Goal: Task Accomplishment & Management: Complete application form

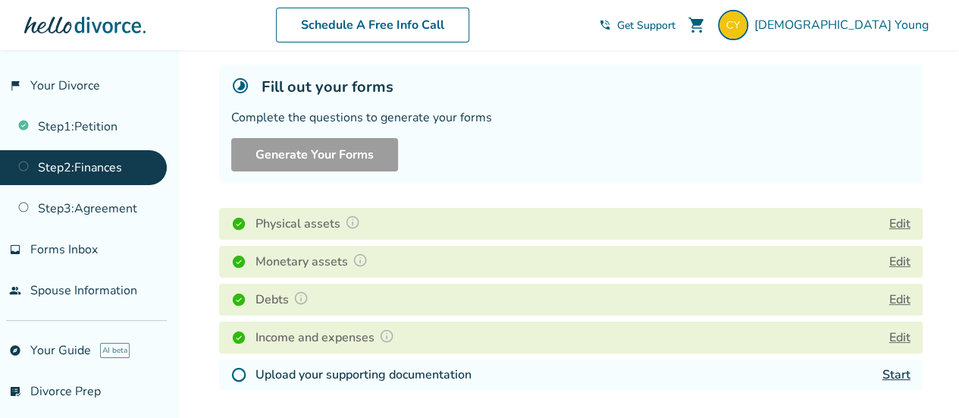
scroll to position [83, 0]
click at [246, 369] on img at bounding box center [238, 373] width 15 height 15
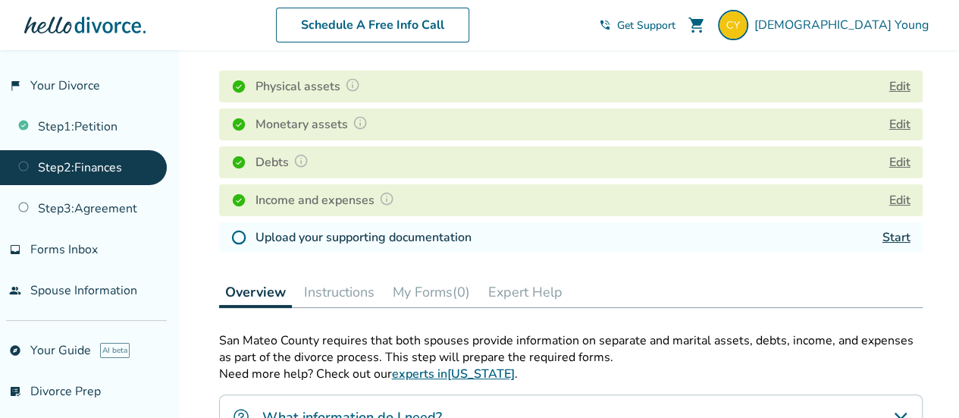
scroll to position [224, 0]
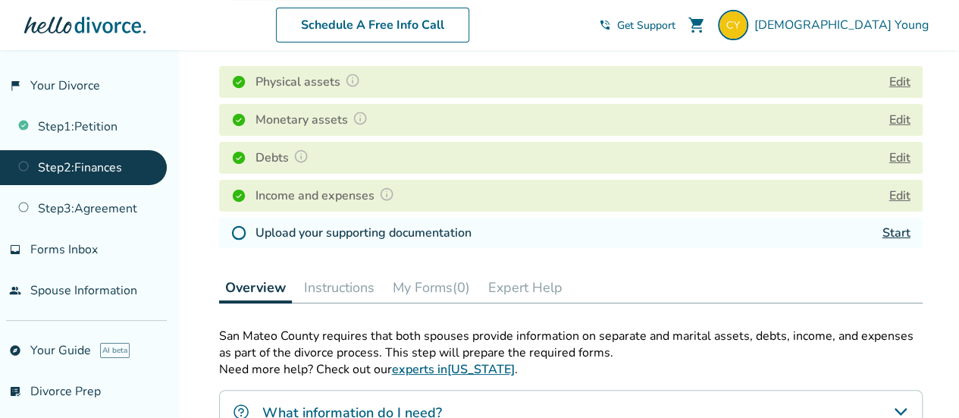
click at [897, 233] on link "Start" at bounding box center [896, 232] width 28 height 17
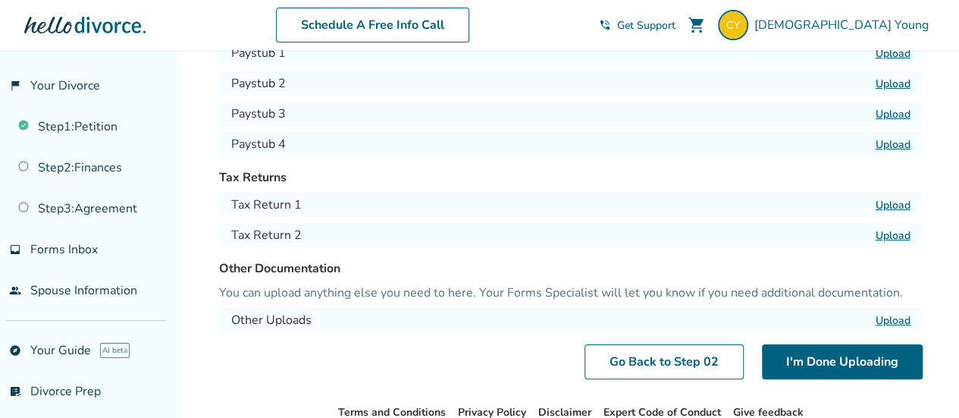
scroll to position [173, 0]
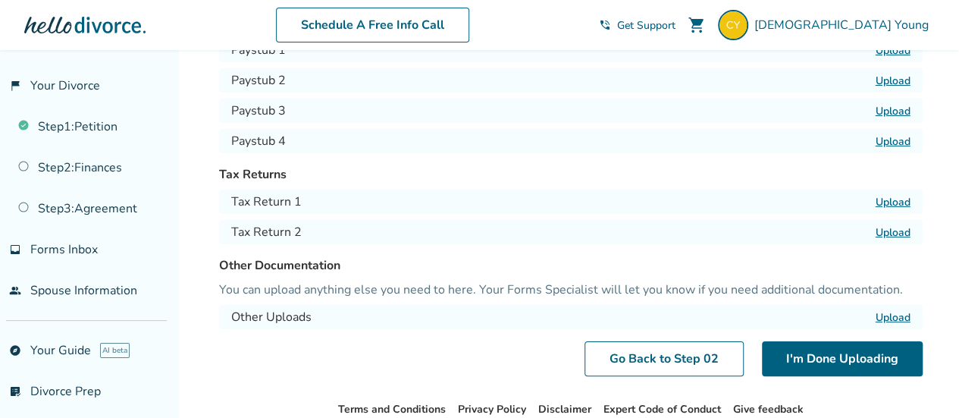
click at [904, 205] on label "Upload" at bounding box center [893, 202] width 35 height 14
click at [0, 0] on input "Upload" at bounding box center [0, 0] width 0 height 0
click at [896, 236] on label "Upload" at bounding box center [893, 232] width 35 height 14
click at [0, 0] on input "Upload" at bounding box center [0, 0] width 0 height 0
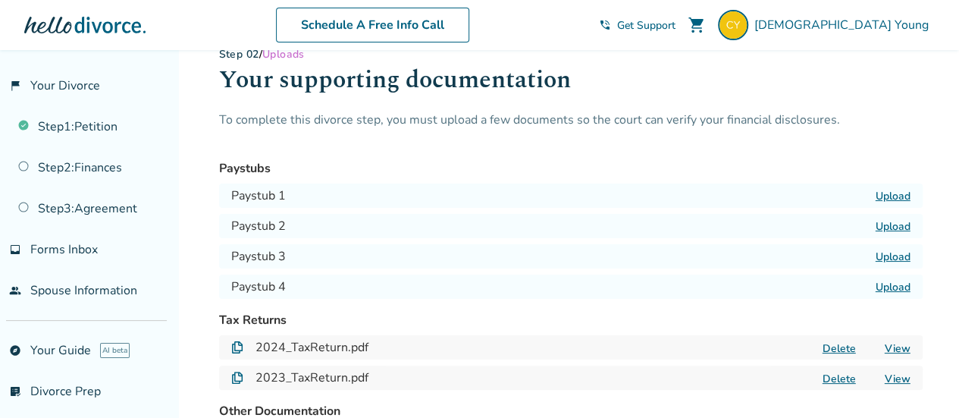
scroll to position [26, 0]
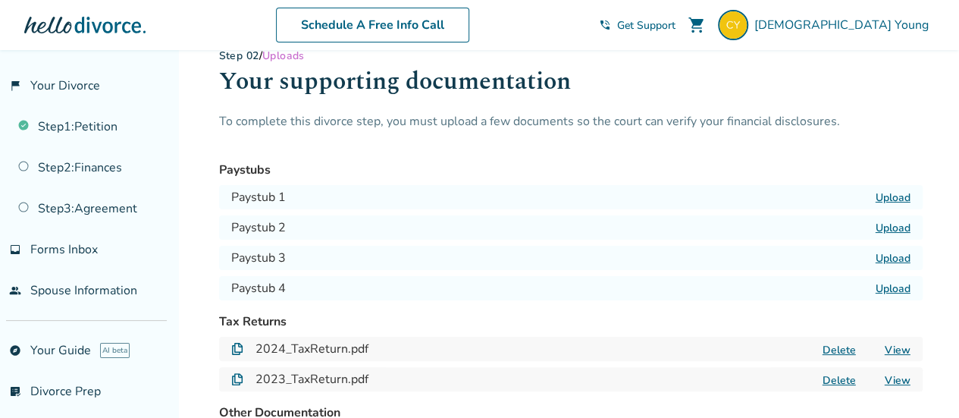
click at [281, 197] on h4 "Paystub 1" at bounding box center [258, 197] width 55 height 18
click at [368, 196] on div "Paystub 1 Upload" at bounding box center [570, 197] width 703 height 24
click at [890, 197] on label "Upload" at bounding box center [893, 197] width 35 height 14
click at [0, 0] on input "Upload" at bounding box center [0, 0] width 0 height 0
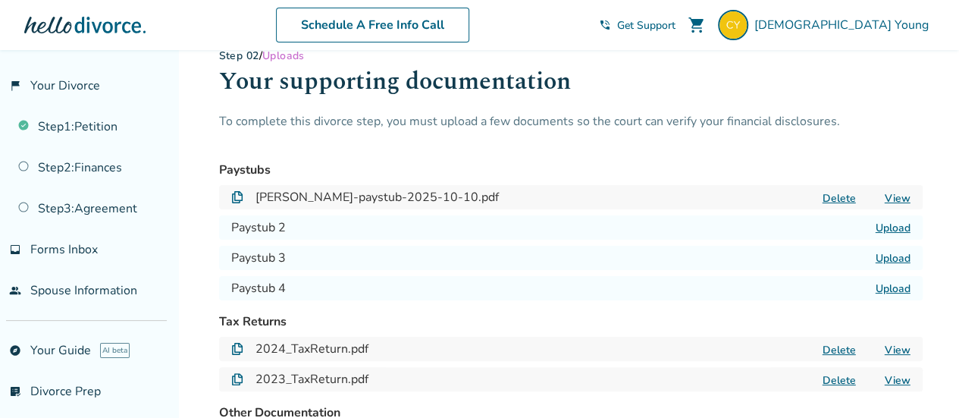
click at [893, 230] on label "Upload" at bounding box center [893, 228] width 35 height 14
click at [0, 0] on input "Upload" at bounding box center [0, 0] width 0 height 0
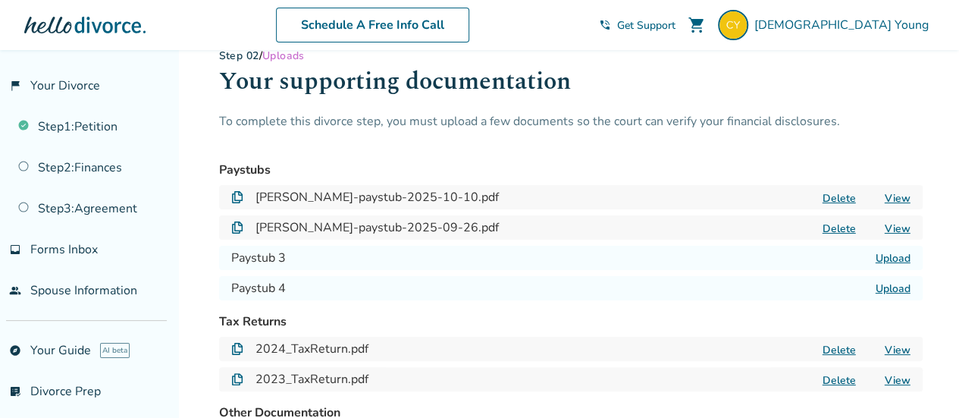
click at [885, 254] on label "Upload" at bounding box center [893, 258] width 35 height 14
click at [0, 0] on input "Upload" at bounding box center [0, 0] width 0 height 0
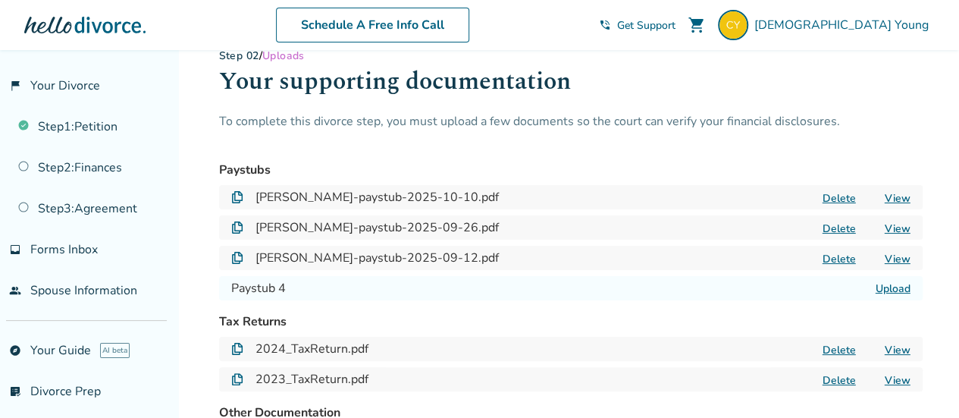
click at [897, 286] on label "Upload" at bounding box center [893, 288] width 35 height 14
click at [0, 0] on input "Upload" at bounding box center [0, 0] width 0 height 0
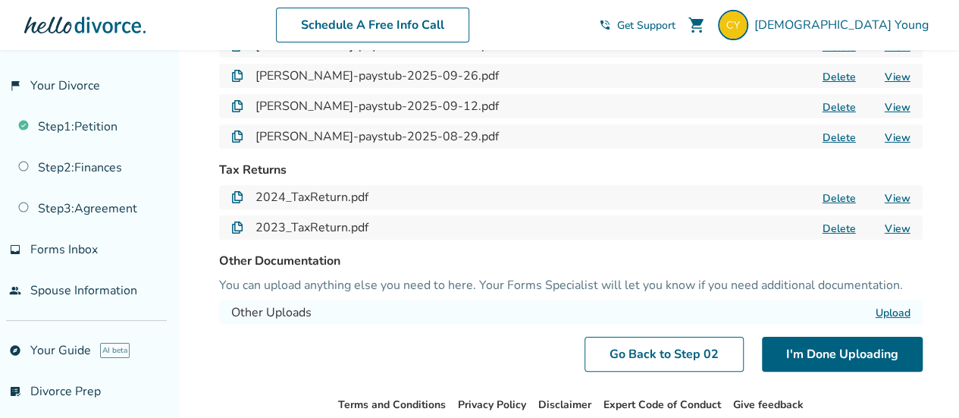
scroll to position [253, 0]
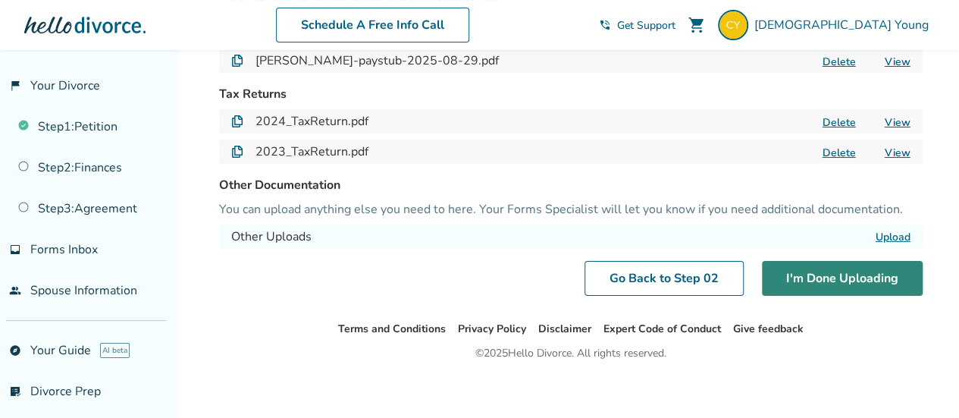
click at [822, 275] on button "I'm Done Uploading" at bounding box center [842, 278] width 161 height 35
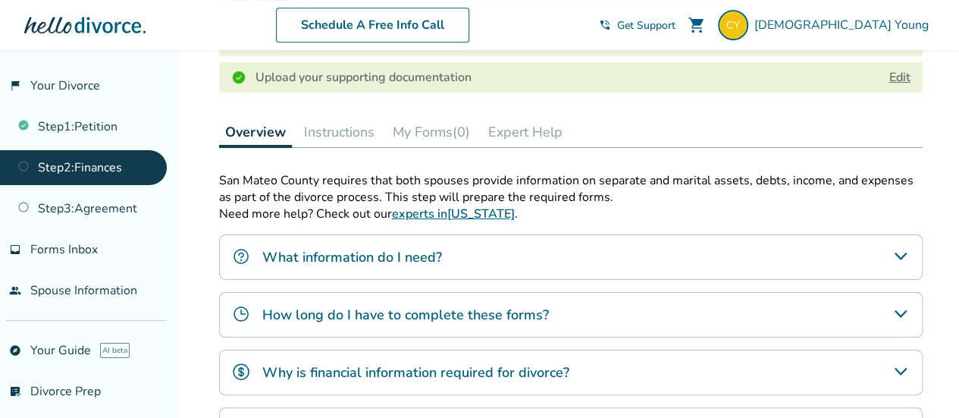
scroll to position [455, 0]
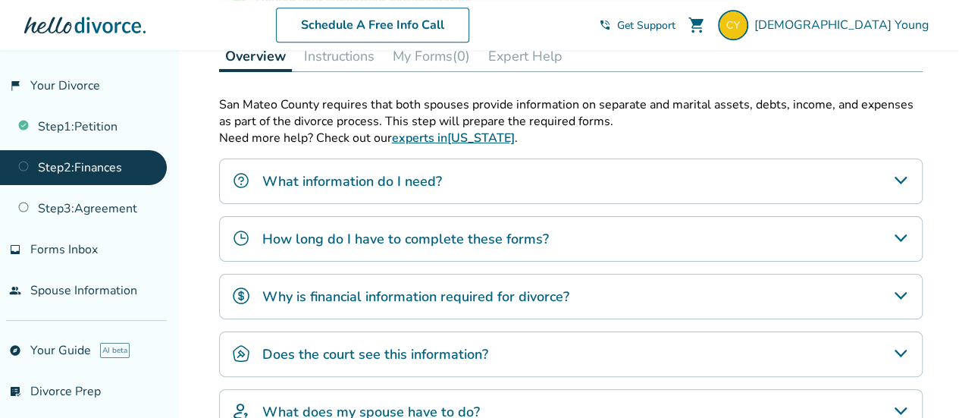
click at [904, 231] on icon "How long do I have to complete these forms?" at bounding box center [900, 238] width 18 height 18
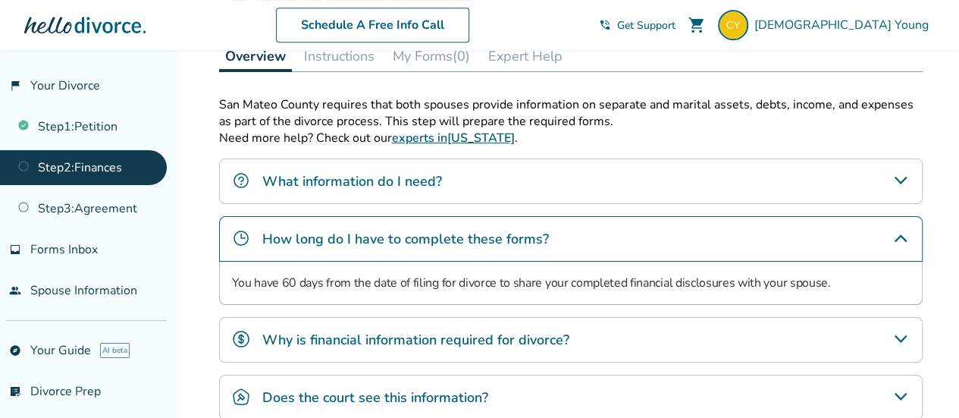
scroll to position [531, 0]
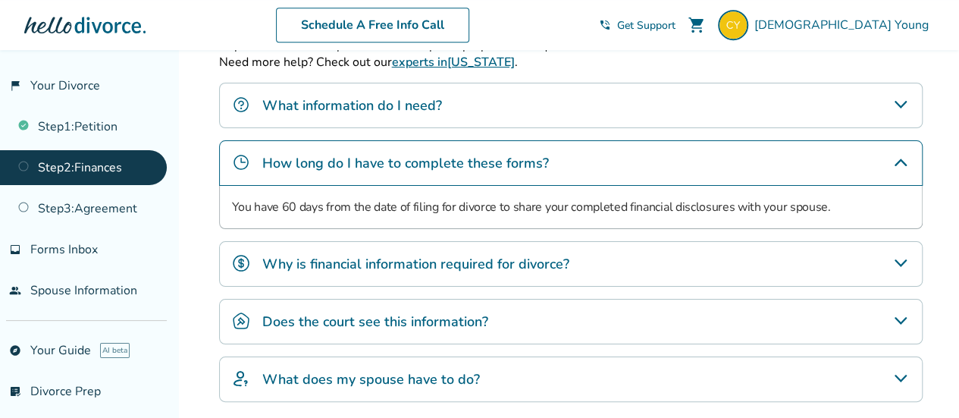
click at [896, 261] on icon "Why is financial information required for divorce?" at bounding box center [900, 263] width 18 height 18
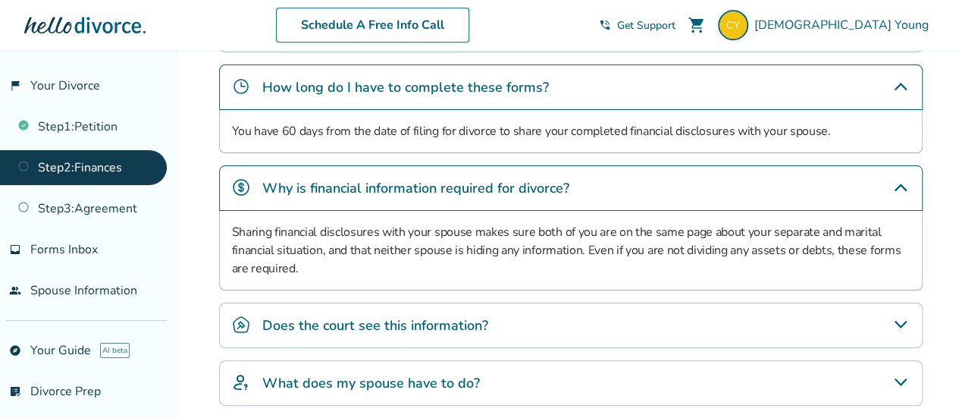
scroll to position [682, 0]
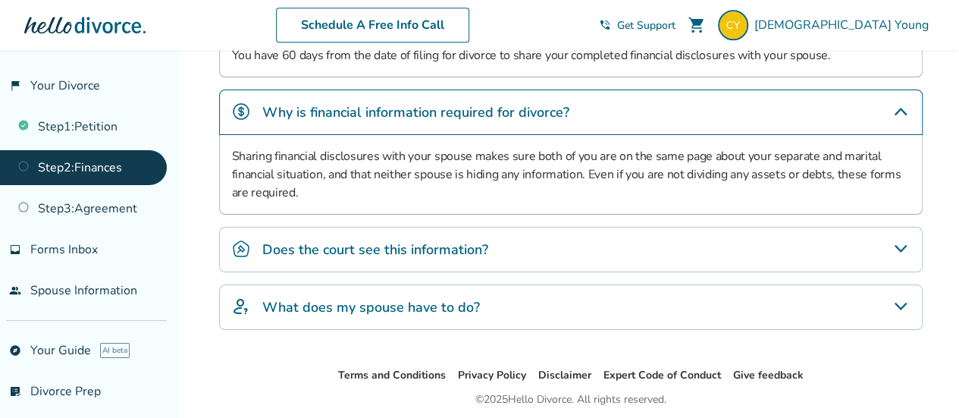
click at [896, 246] on icon "Does the court see this information?" at bounding box center [900, 249] width 18 height 18
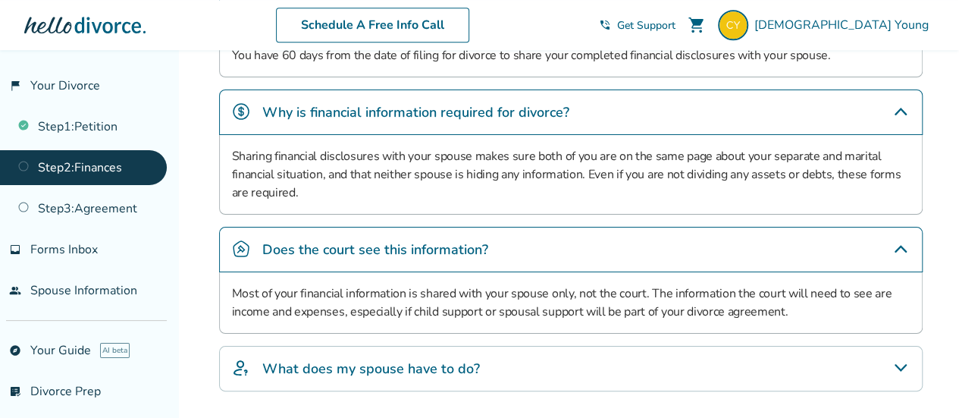
scroll to position [792, 0]
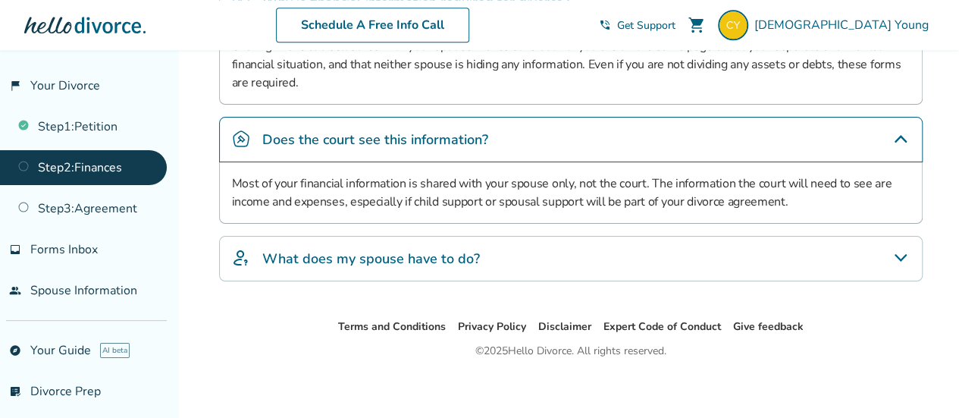
click at [503, 251] on div "What does my spouse have to do?" at bounding box center [570, 258] width 703 height 45
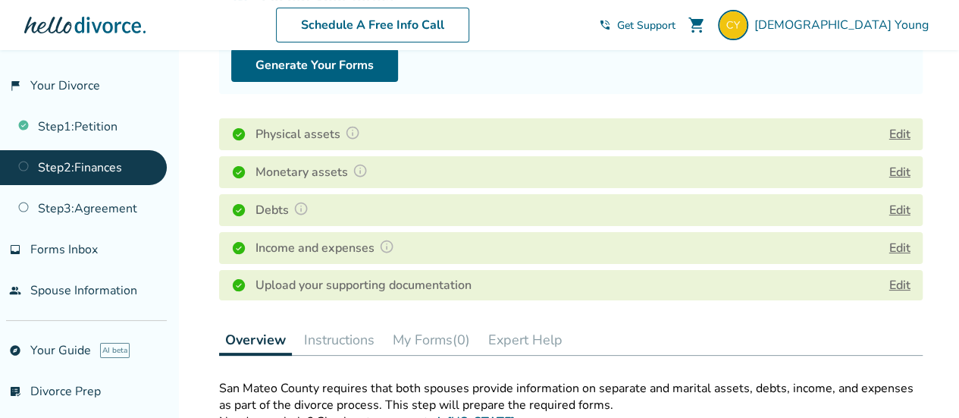
scroll to position [0, 0]
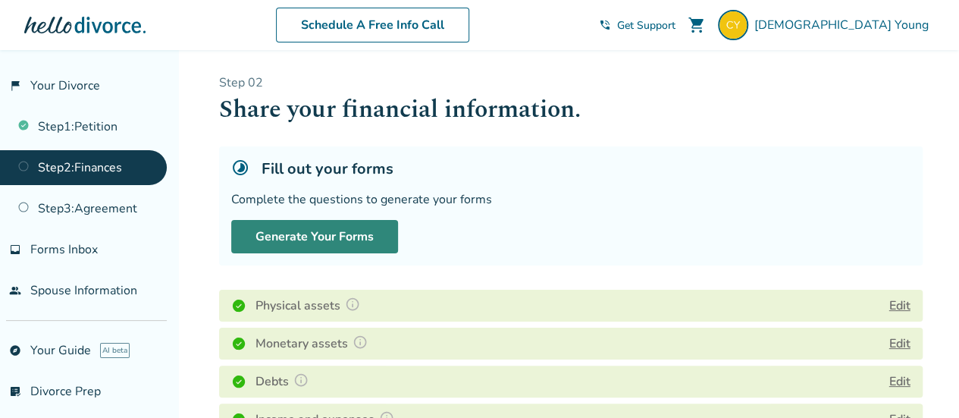
click at [302, 234] on button "Generate Your Forms" at bounding box center [314, 236] width 167 height 33
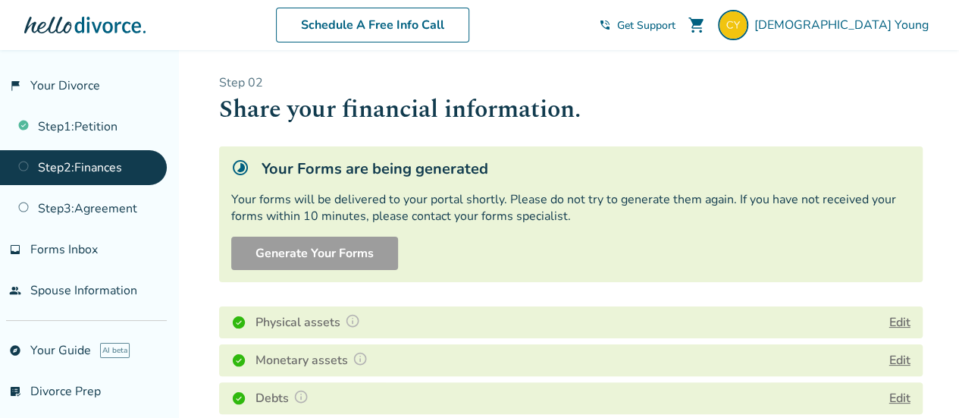
click at [548, 183] on div "Your Forms are being generated Your forms will be delivered to your portal shor…" at bounding box center [570, 214] width 703 height 136
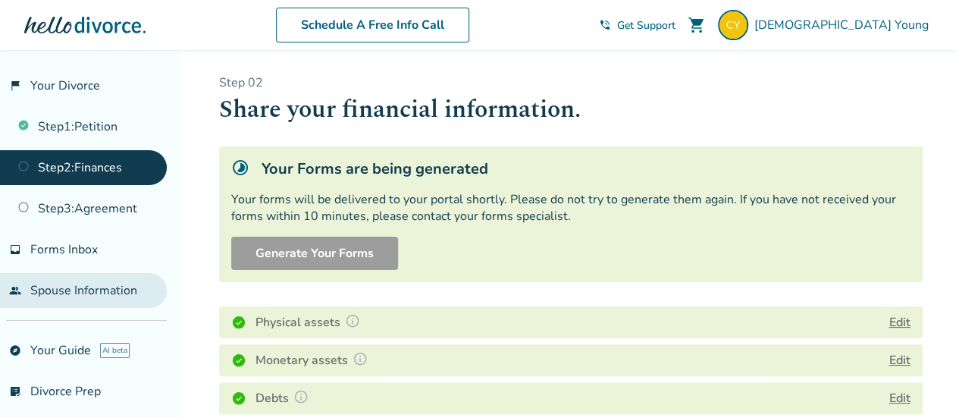
click at [79, 289] on link "people Spouse Information" at bounding box center [83, 290] width 167 height 35
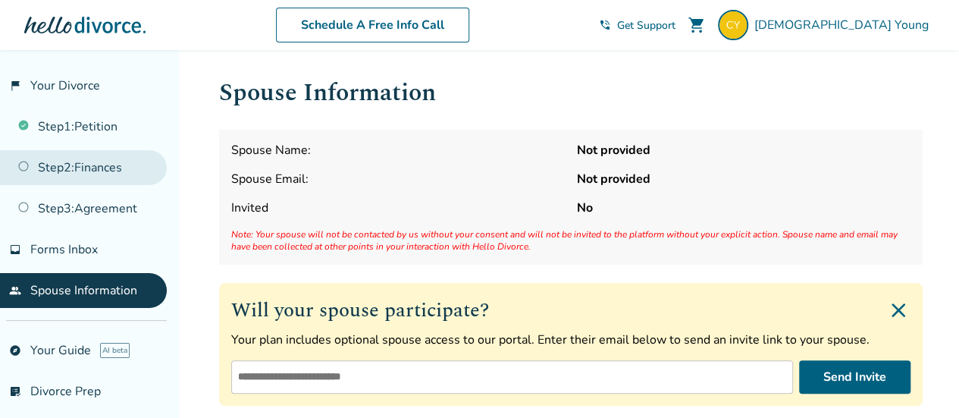
click at [65, 164] on link "Step 2 : Finances" at bounding box center [83, 167] width 167 height 35
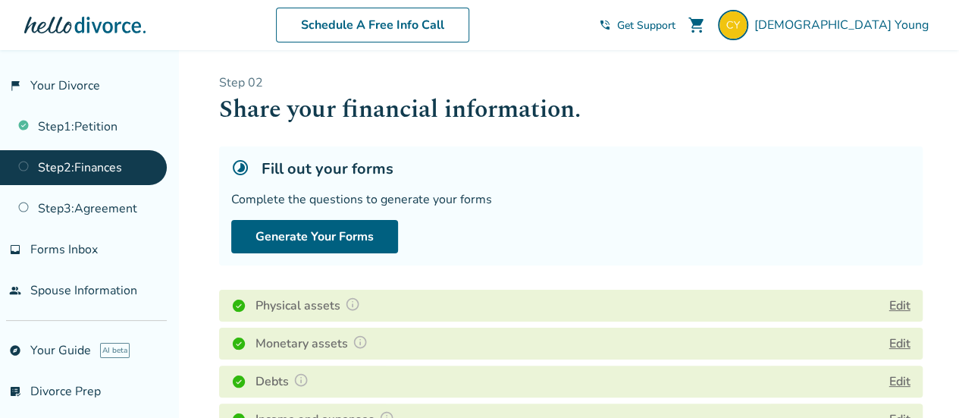
scroll to position [227, 0]
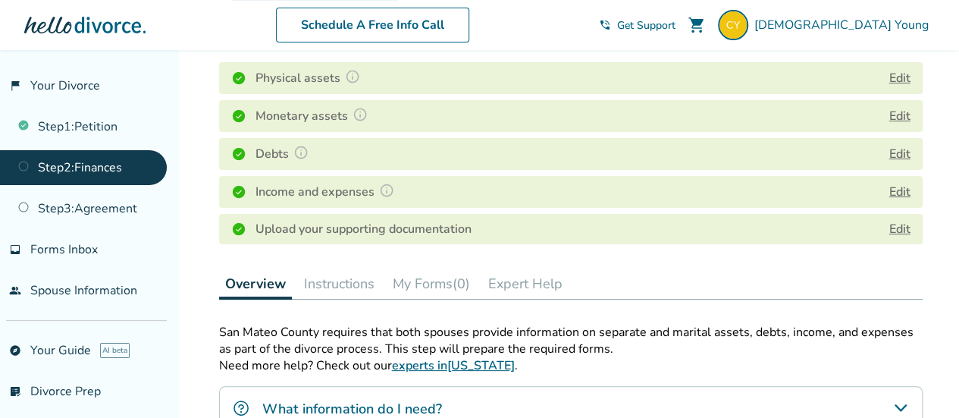
click at [573, 21] on div "Schedule A Free Info Call" at bounding box center [372, 25] width 453 height 35
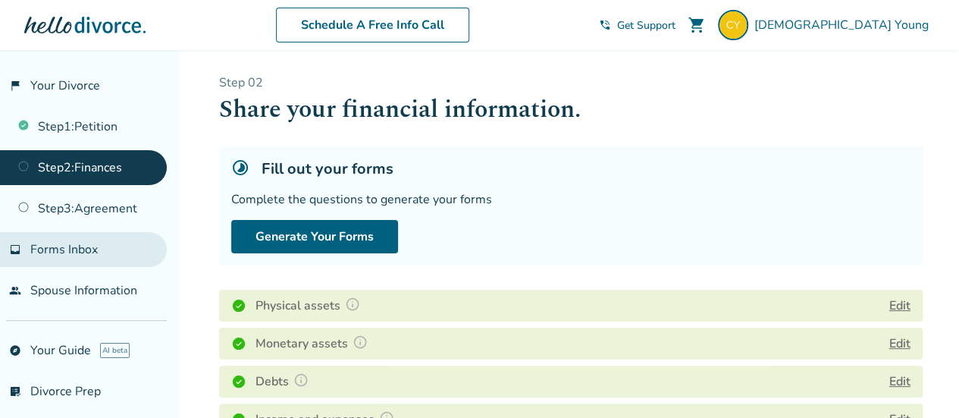
click at [102, 255] on link "inbox Forms Inbox" at bounding box center [83, 249] width 167 height 35
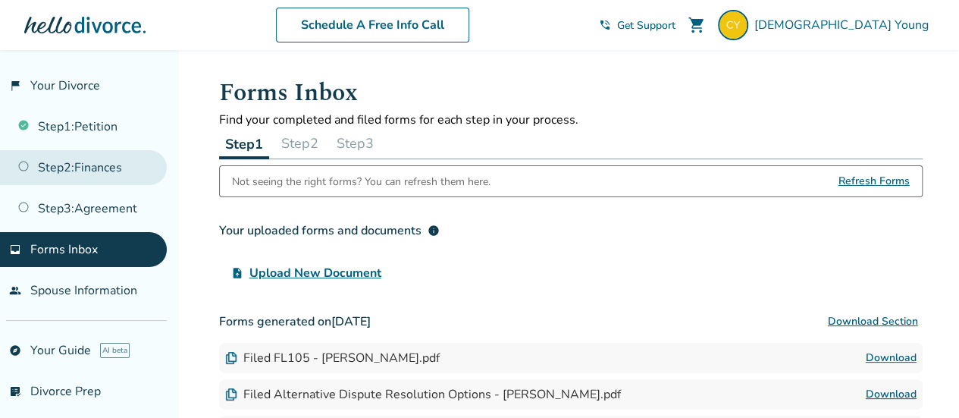
click at [68, 164] on link "Step 2 : Finances" at bounding box center [83, 167] width 167 height 35
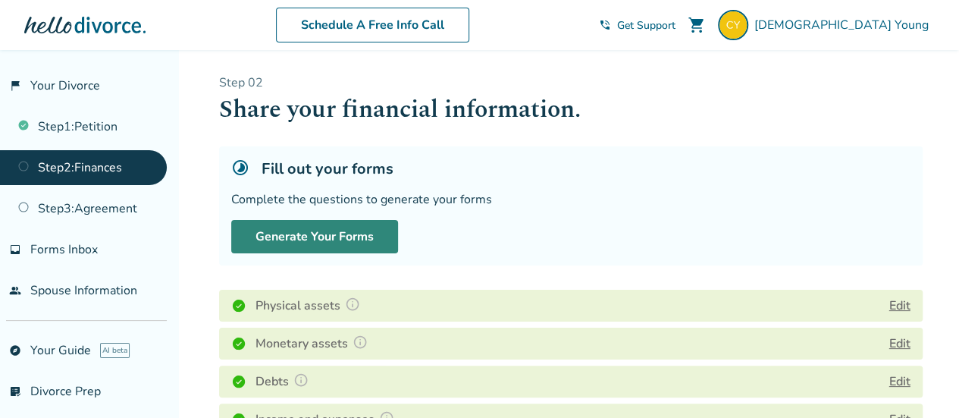
click at [299, 230] on button "Generate Your Forms" at bounding box center [314, 236] width 167 height 33
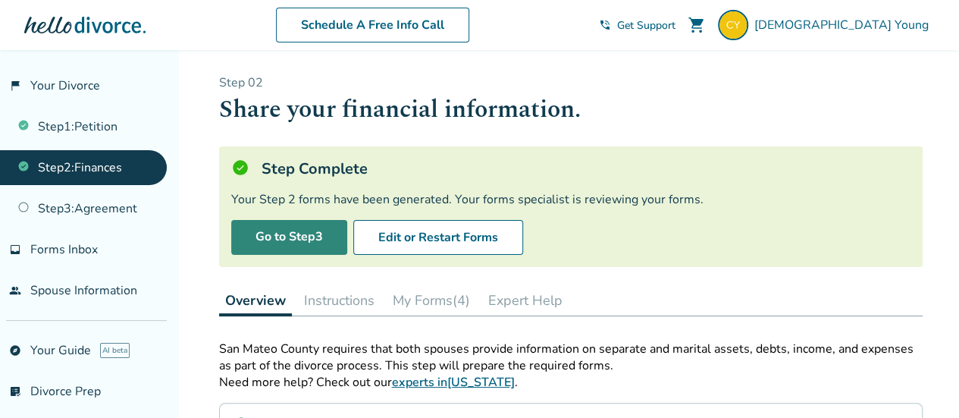
click at [288, 233] on link "Go to Step 3" at bounding box center [289, 237] width 116 height 35
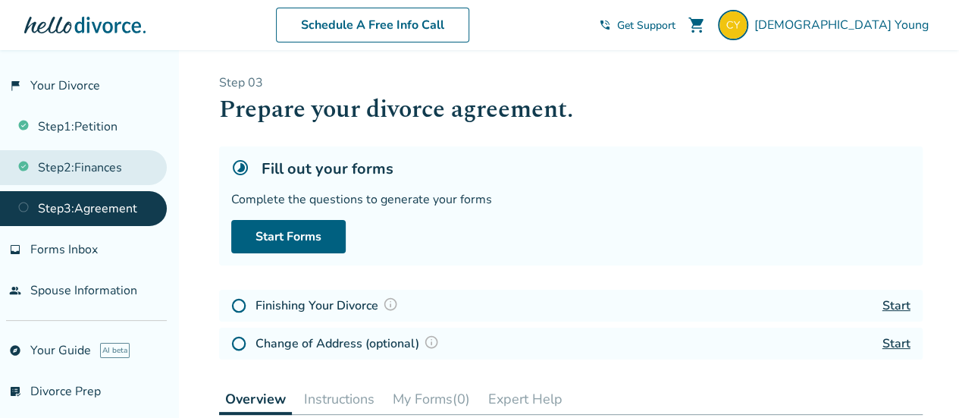
click at [123, 159] on link "Step 2 : Finances" at bounding box center [83, 167] width 167 height 35
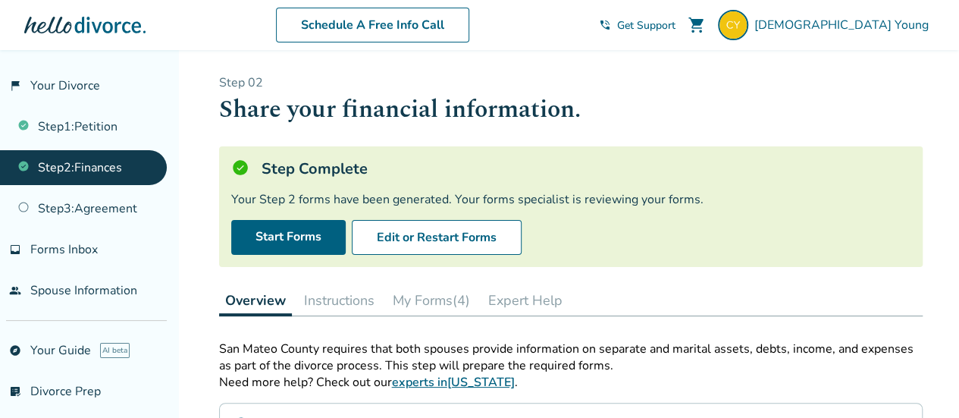
click at [435, 299] on button "My Forms (4)" at bounding box center [431, 300] width 89 height 30
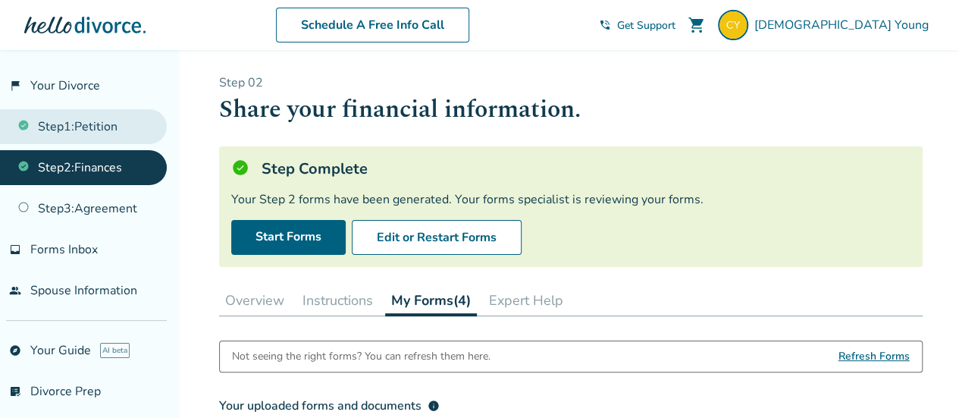
click at [63, 128] on link "Step 1 : Petition" at bounding box center [83, 126] width 167 height 35
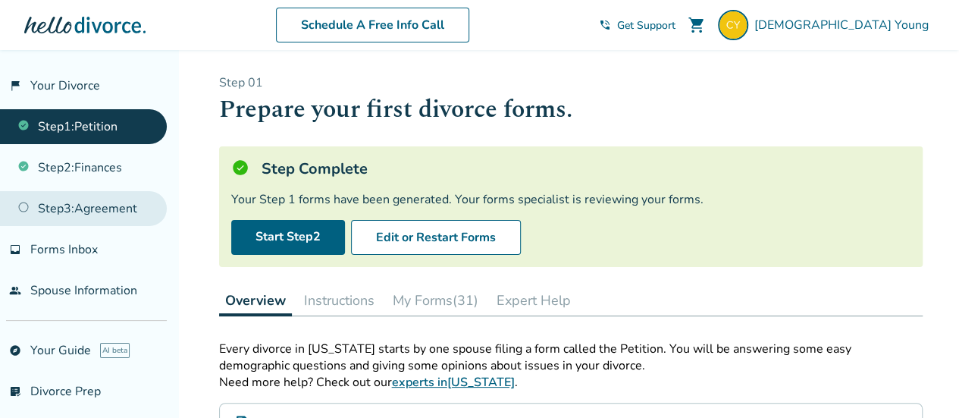
click at [92, 207] on link "Step 3 : Agreement" at bounding box center [83, 208] width 167 height 35
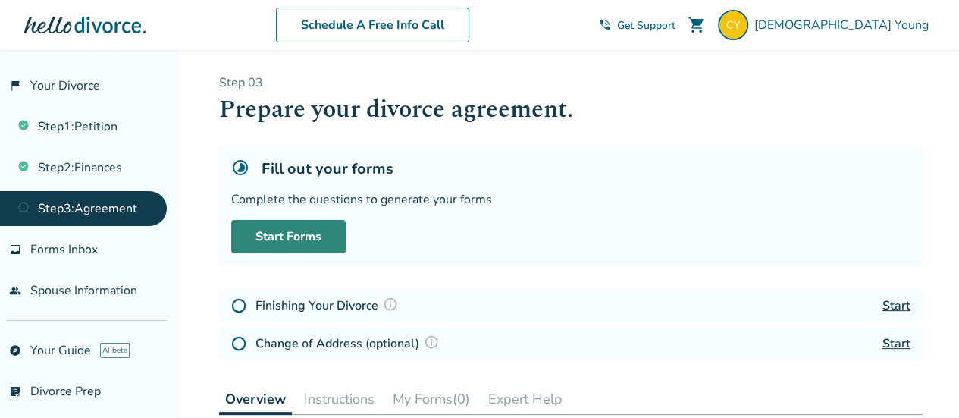
click at [303, 235] on link "Start Forms" at bounding box center [288, 236] width 114 height 33
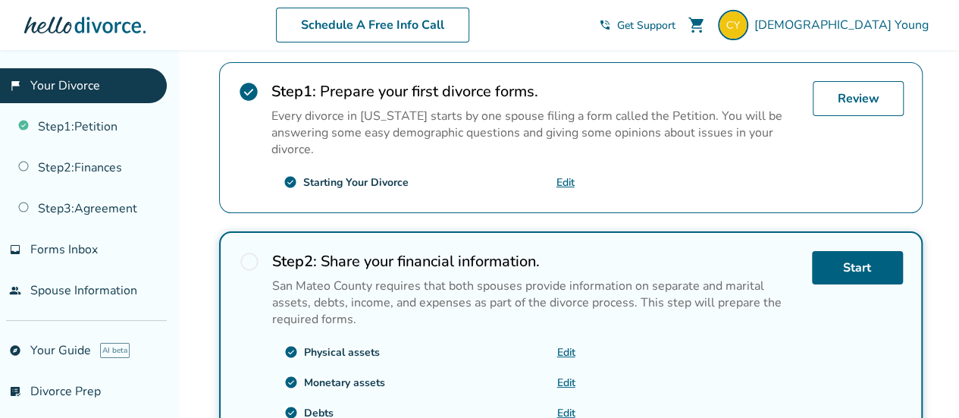
scroll to position [450, 0]
